Goal: Information Seeking & Learning: Learn about a topic

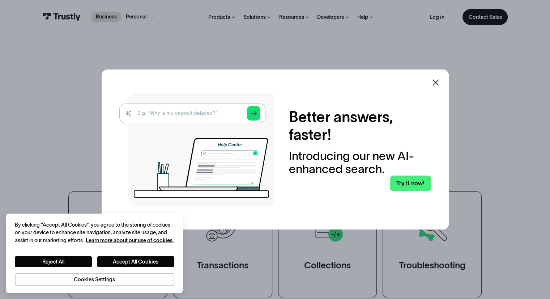
click at [436, 80] on icon at bounding box center [436, 82] width 9 height 9
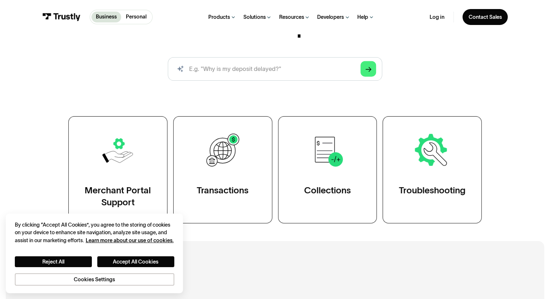
scroll to position [75, 0]
click at [57, 259] on button "Reject All" at bounding box center [53, 261] width 77 height 11
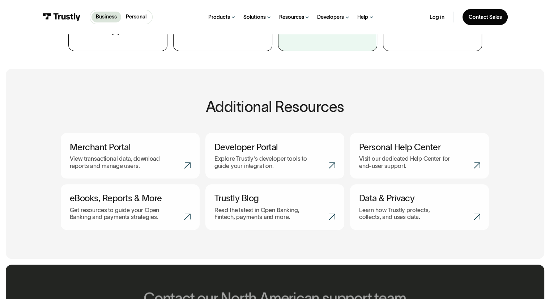
scroll to position [140, 0]
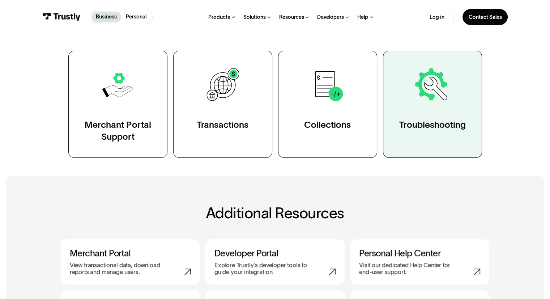
click at [425, 102] on img at bounding box center [432, 85] width 38 height 38
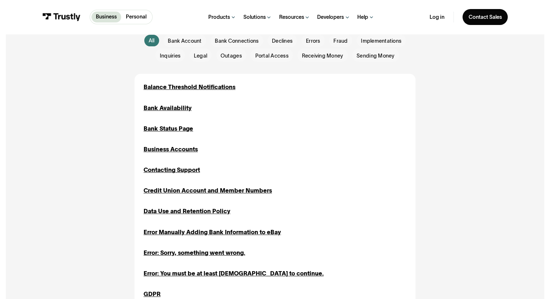
scroll to position [164, 0]
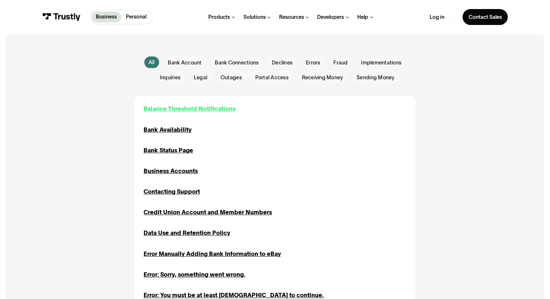
click at [184, 110] on div "Balance Threshold Notifications" at bounding box center [190, 108] width 92 height 9
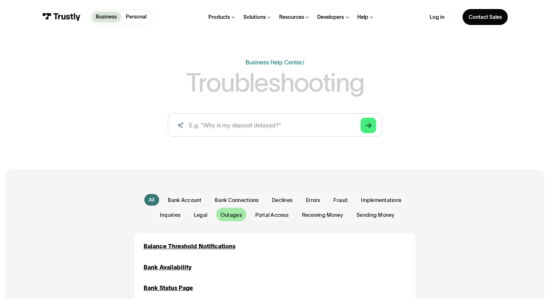
scroll to position [26, 0]
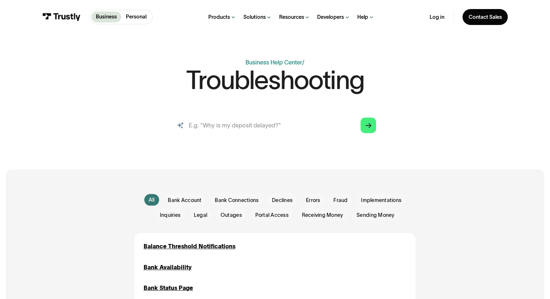
click at [215, 121] on input "search" at bounding box center [275, 125] width 214 height 24
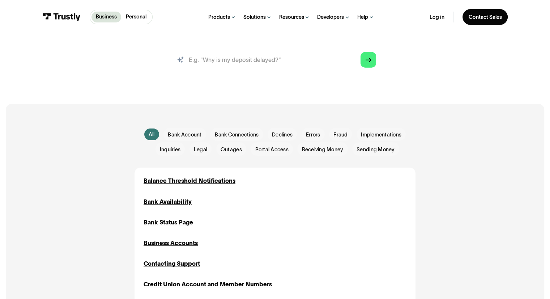
scroll to position [91, 0]
click at [323, 131] on div "Email Form" at bounding box center [313, 134] width 23 height 13
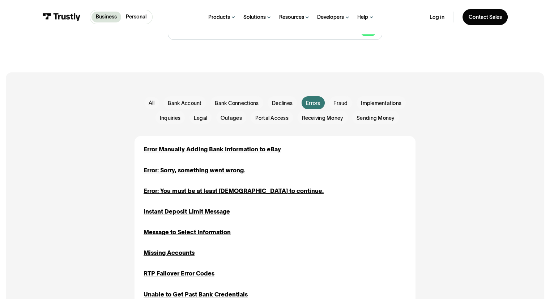
scroll to position [75, 0]
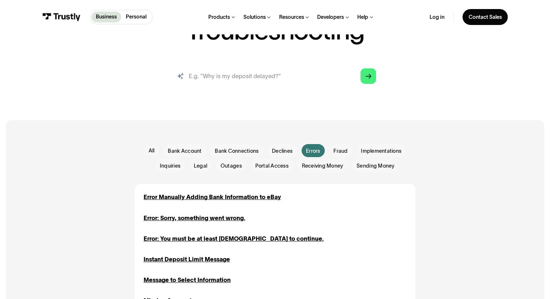
click at [246, 71] on input "search" at bounding box center [275, 76] width 214 height 24
type input "error meta"
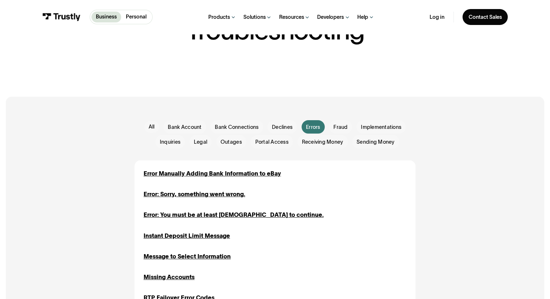
click at [371, 79] on div "Business Help Center Personal Help Center / Troubleshooting AI-powered search (…" at bounding box center [275, 7] width 550 height 166
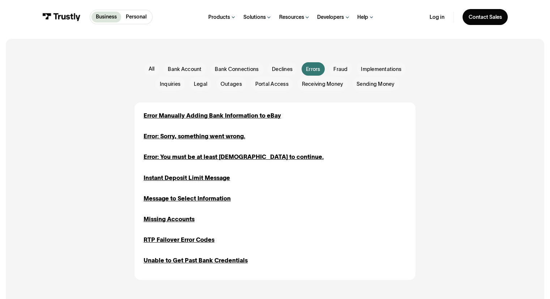
scroll to position [134, 0]
click at [181, 176] on div "Instant Deposit Limit Message" at bounding box center [187, 177] width 86 height 9
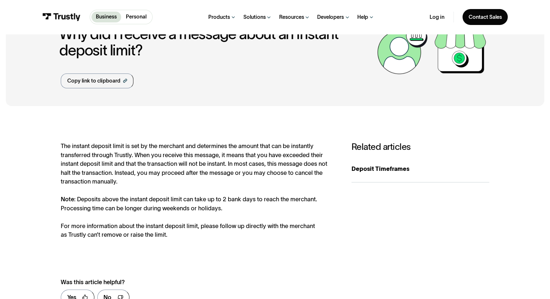
scroll to position [43, 0]
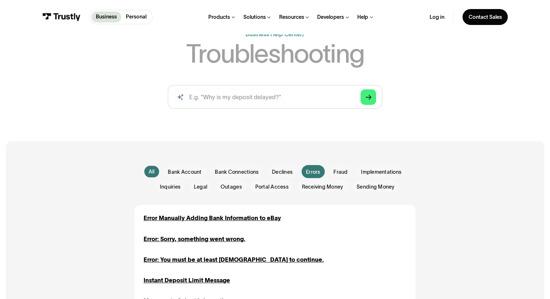
scroll to position [54, 0]
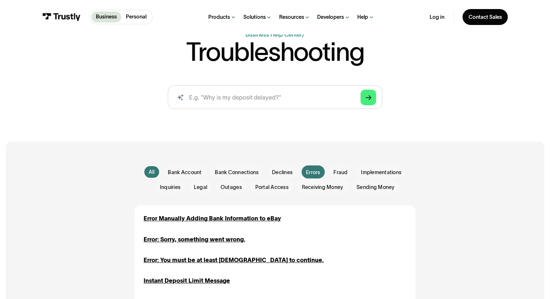
click at [318, 168] on div "Email Form" at bounding box center [313, 171] width 23 height 13
click at [289, 105] on input "search" at bounding box center [275, 97] width 214 height 24
type input "insufficient funds"
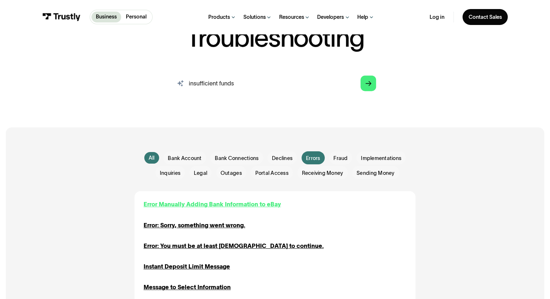
scroll to position [68, 0]
click at [369, 85] on icon "Arrow Right" at bounding box center [369, 84] width 6 height 6
click at [146, 162] on link "All" at bounding box center [151, 158] width 15 height 12
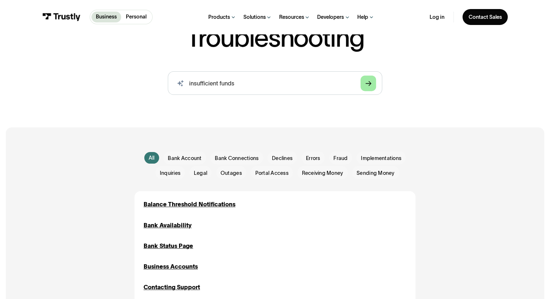
click at [363, 85] on link "Arrow Right" at bounding box center [369, 83] width 16 height 16
click at [323, 86] on input "insufficient funds" at bounding box center [275, 83] width 214 height 24
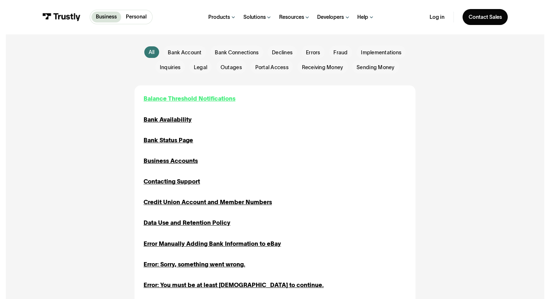
click at [166, 97] on div "Balance Threshold Notifications" at bounding box center [190, 98] width 92 height 9
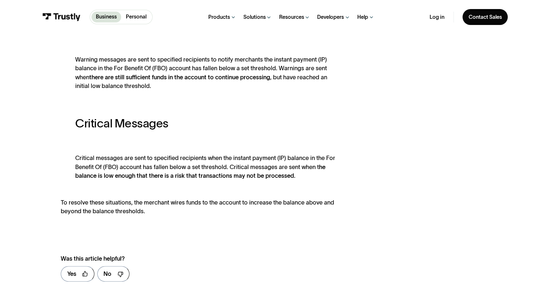
scroll to position [223, 0]
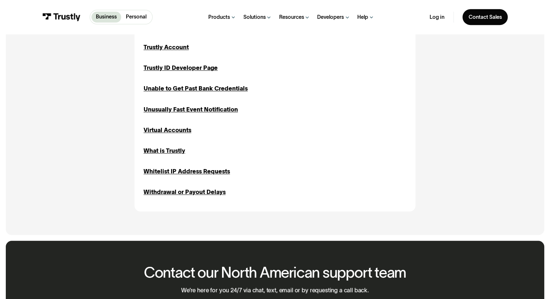
scroll to position [782, 0]
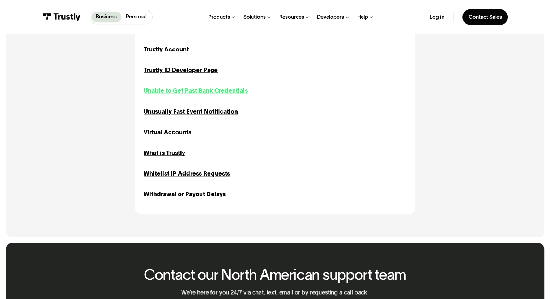
click at [205, 91] on div "Unable to Get Past Bank Credentials" at bounding box center [196, 90] width 104 height 9
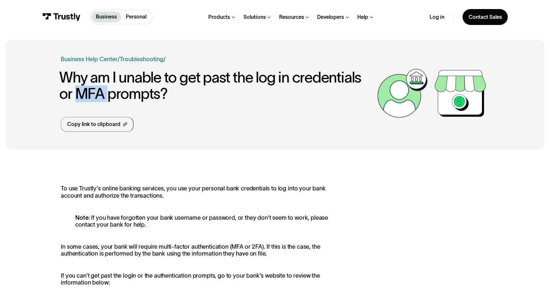
drag, startPoint x: 75, startPoint y: 93, endPoint x: 110, endPoint y: 97, distance: 35.3
click at [110, 97] on h1 "Why am I unable to get past the log in credentials or MFA prompts?" at bounding box center [216, 85] width 314 height 33
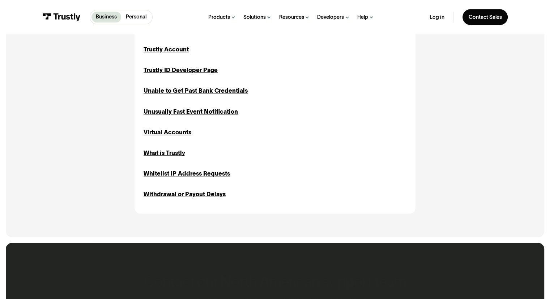
scroll to position [1012, 0]
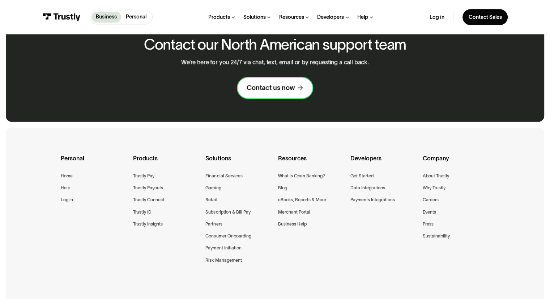
click at [282, 90] on div "Contact us now" at bounding box center [271, 87] width 48 height 9
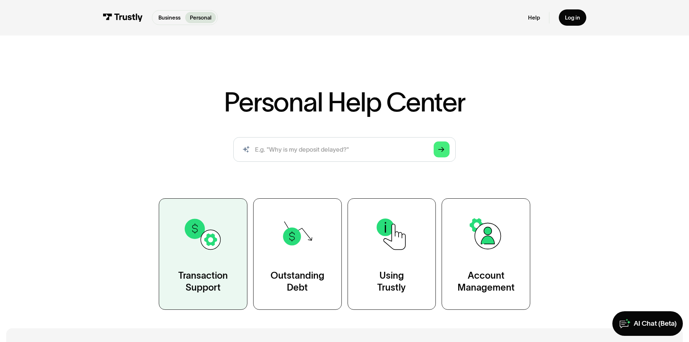
scroll to position [253, 0]
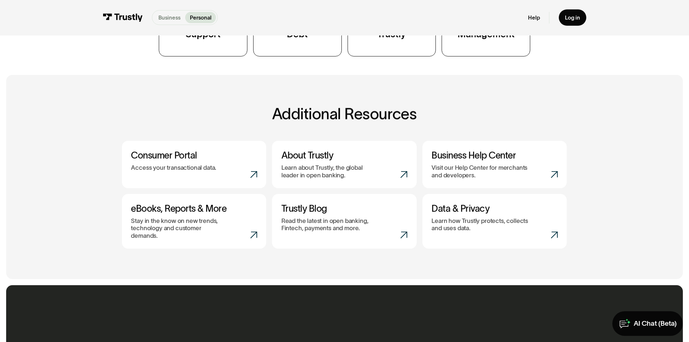
click at [169, 20] on p "Business" at bounding box center [169, 18] width 22 height 8
